Goal: Task Accomplishment & Management: Use online tool/utility

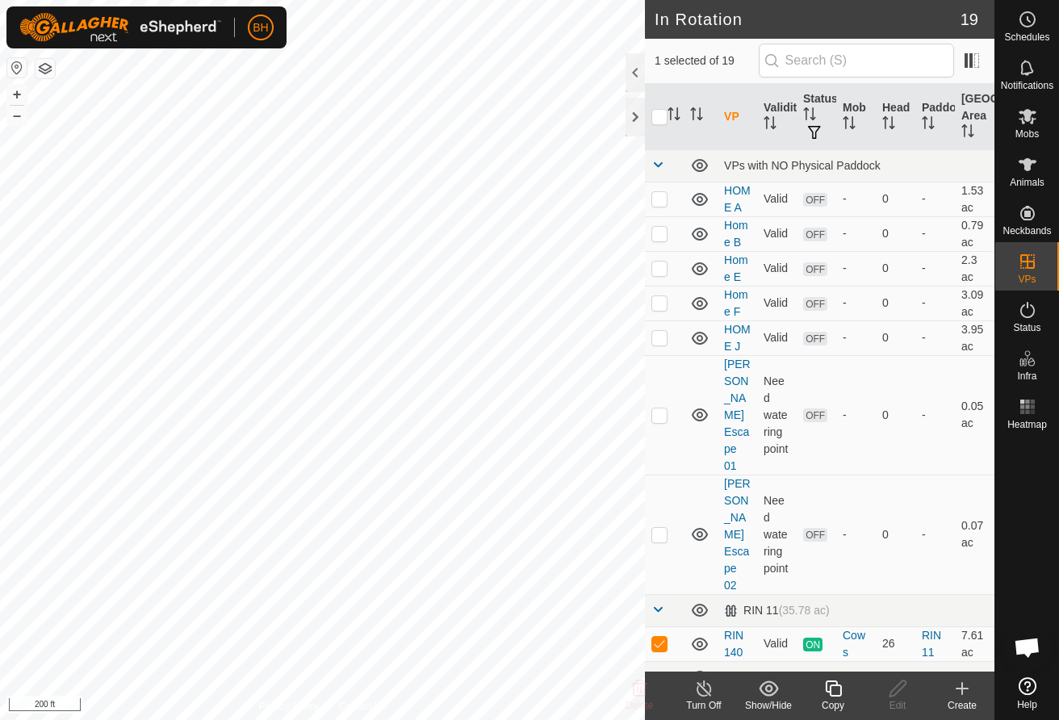
click at [832, 681] on icon at bounding box center [833, 688] width 16 height 16
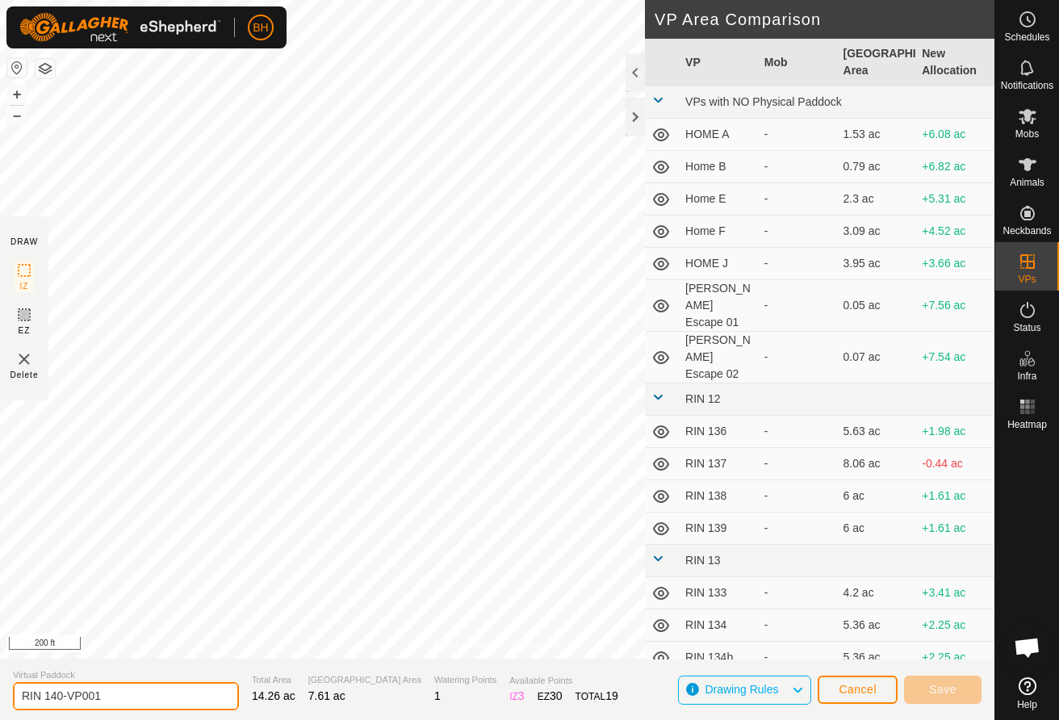
drag, startPoint x: 115, startPoint y: 690, endPoint x: 60, endPoint y: 693, distance: 54.9
click at [60, 693] on input "RIN 140-VP001" at bounding box center [126, 696] width 226 height 28
type input "RIN 141"
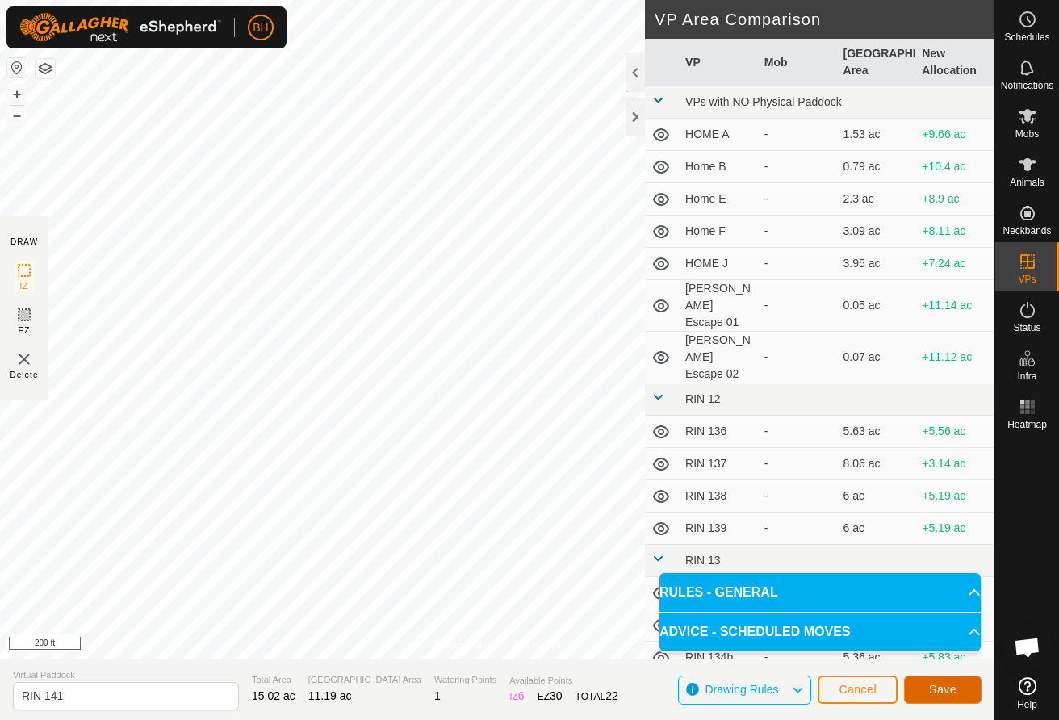
click at [954, 688] on span "Save" at bounding box center [942, 689] width 27 height 13
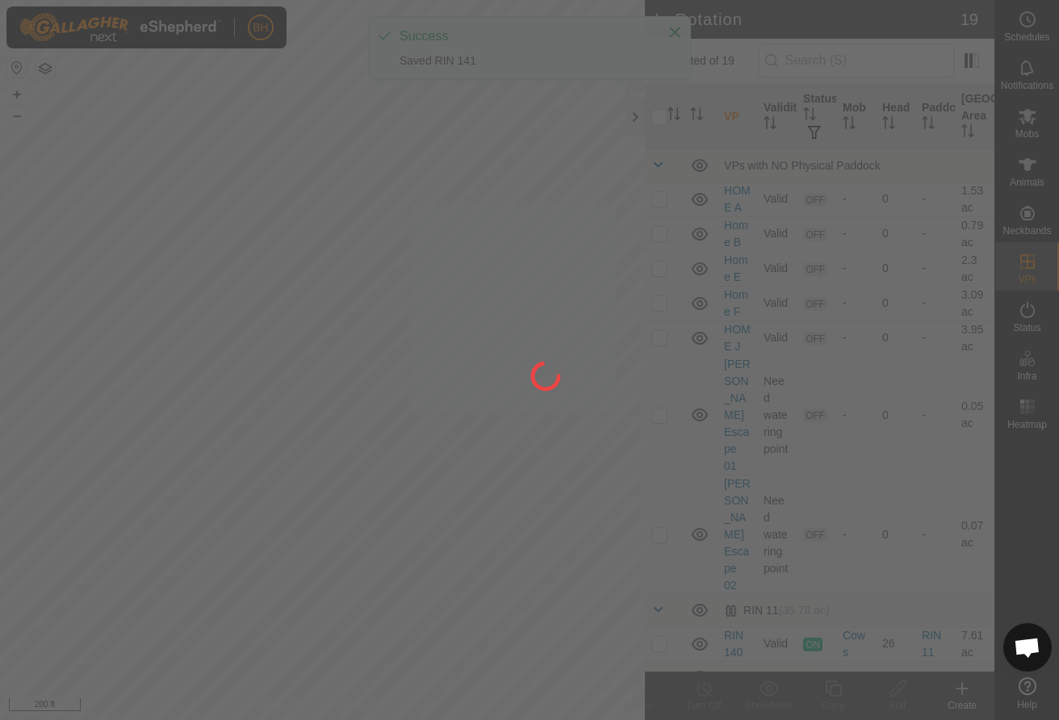
click at [1025, 117] on div at bounding box center [529, 360] width 1059 height 720
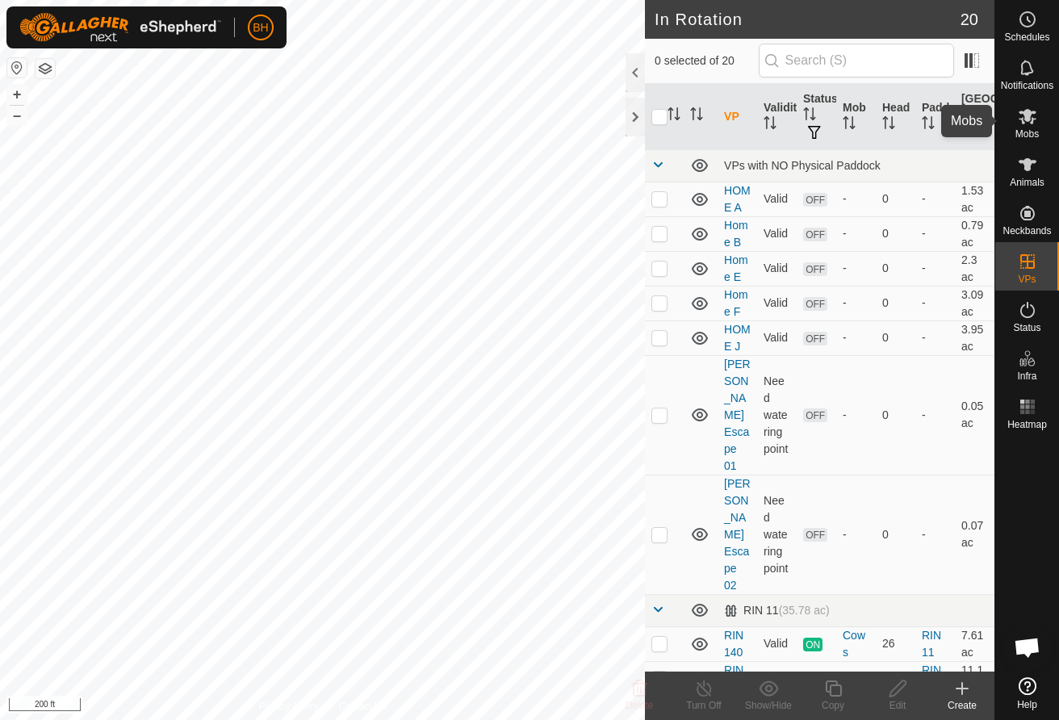
click at [1021, 119] on icon at bounding box center [1028, 116] width 18 height 15
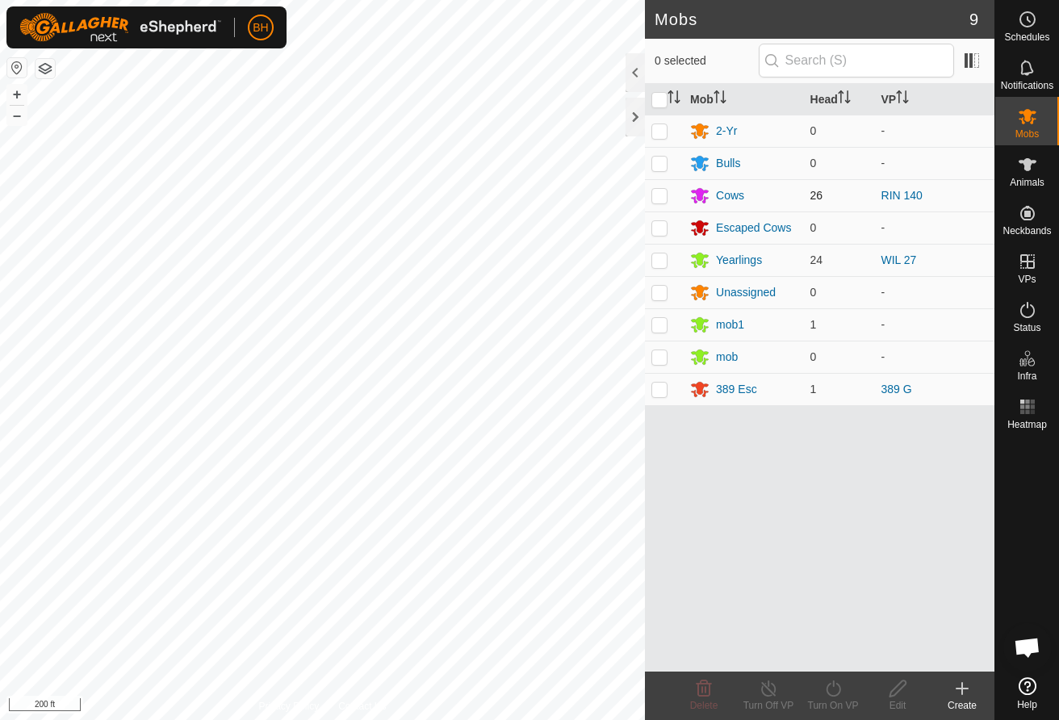
click at [659, 192] on p-checkbox at bounding box center [659, 195] width 16 height 13
checkbox input "true"
click at [830, 695] on icon at bounding box center [833, 688] width 15 height 16
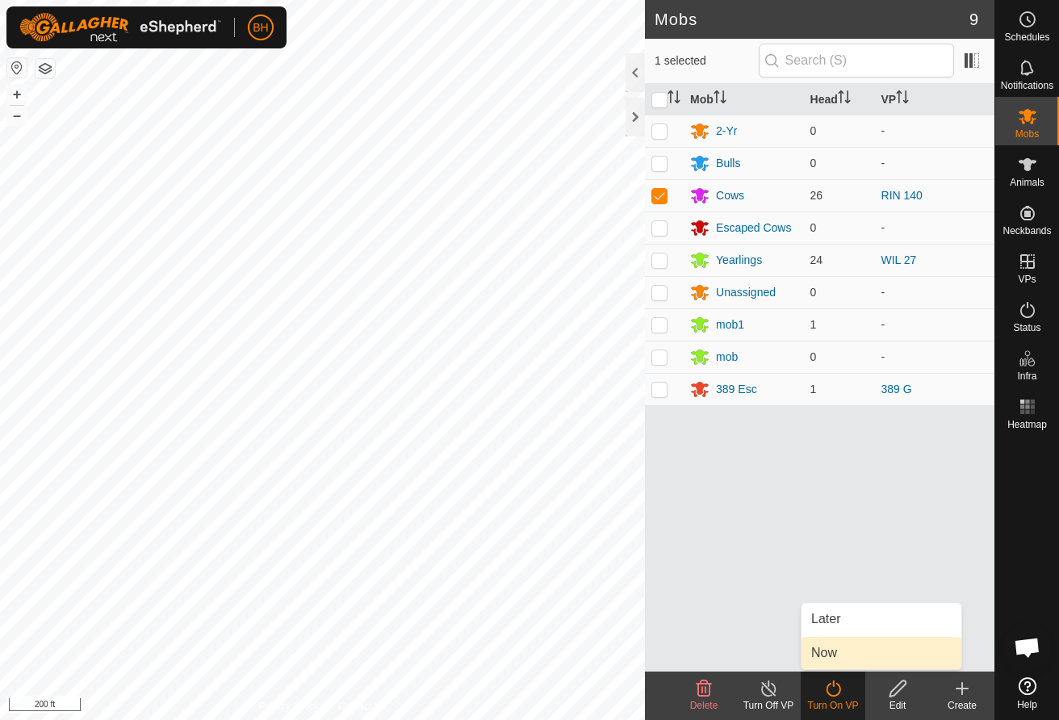
click at [830, 659] on link "Now" at bounding box center [882, 653] width 160 height 32
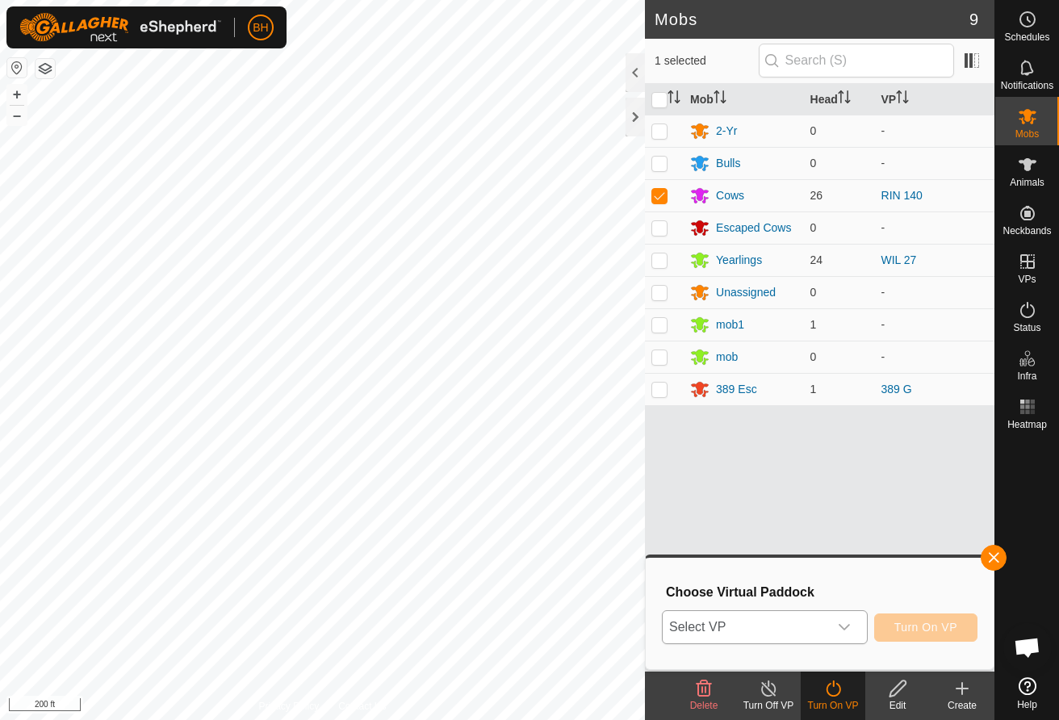
click at [830, 626] on div "dropdown trigger" at bounding box center [844, 627] width 32 height 32
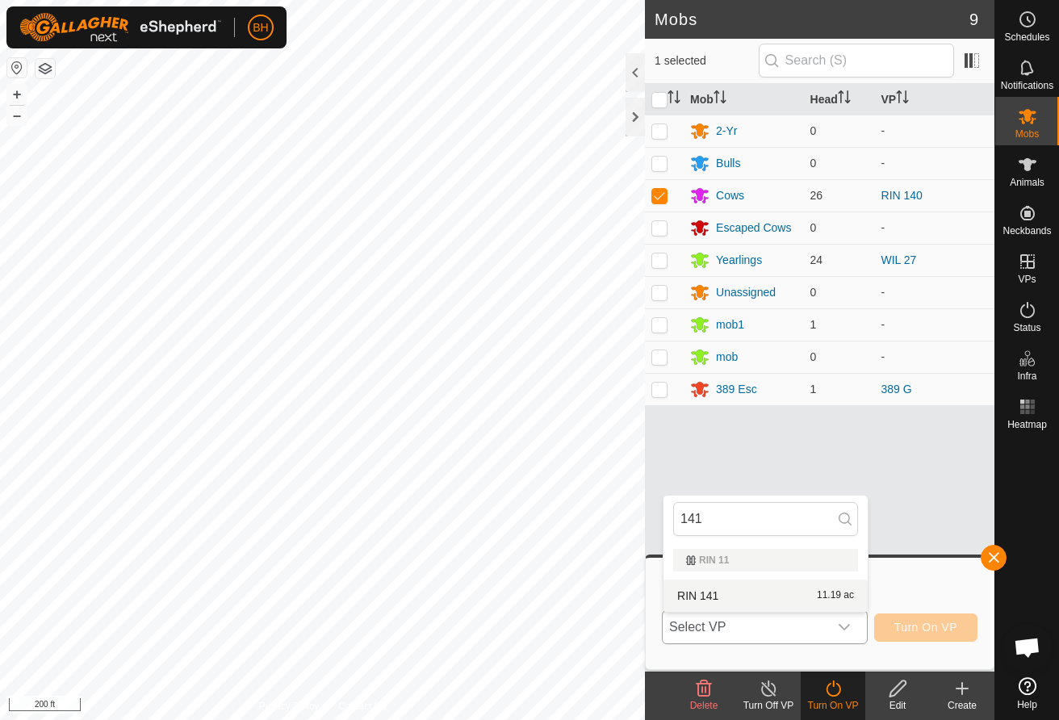
type input "141"
click at [807, 597] on li "RIN 141 11.19 ac" at bounding box center [766, 596] width 204 height 32
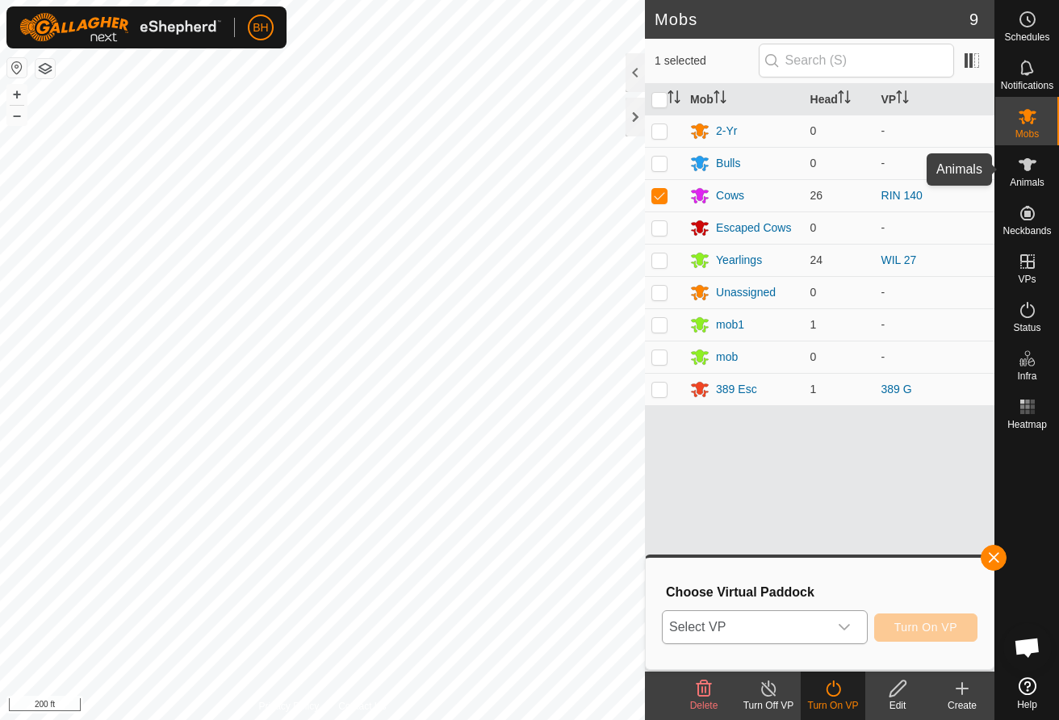
click at [1035, 169] on icon at bounding box center [1027, 164] width 19 height 19
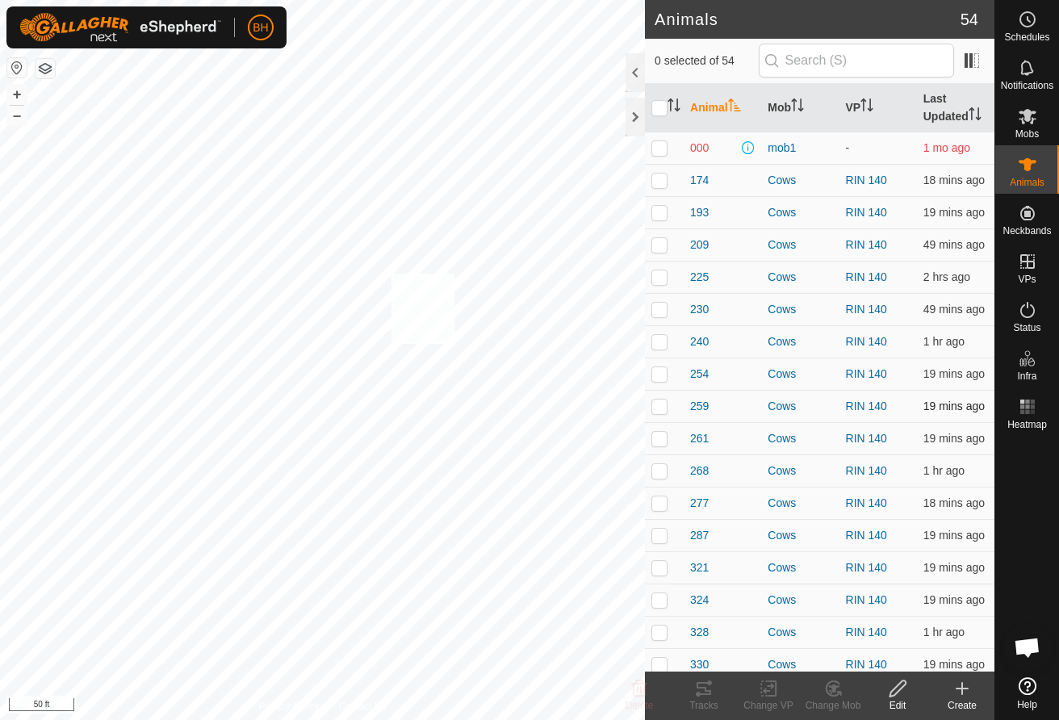
checkbox input "true"
click at [704, 692] on icon at bounding box center [703, 688] width 19 height 19
